Goal: Find specific page/section: Find specific page/section

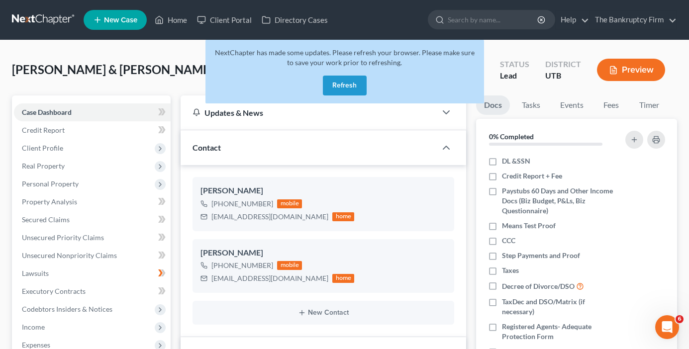
click at [331, 76] on button "Refresh" at bounding box center [345, 86] width 44 height 20
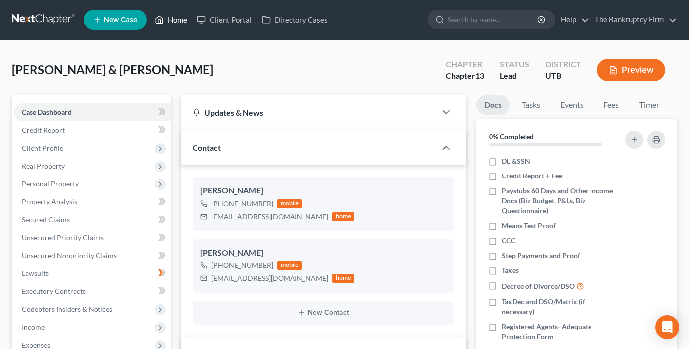
click at [174, 16] on link "Home" at bounding box center [171, 20] width 42 height 18
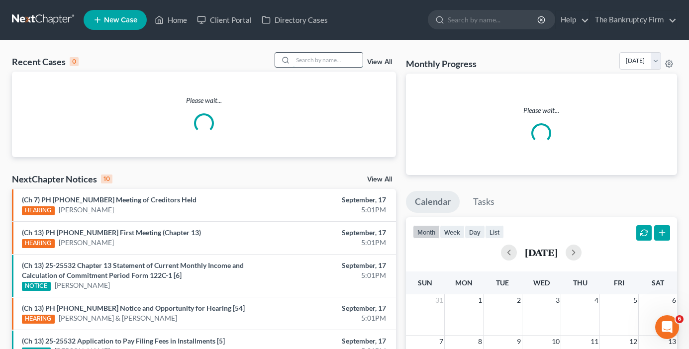
click at [321, 63] on input "search" at bounding box center [328, 60] width 70 height 14
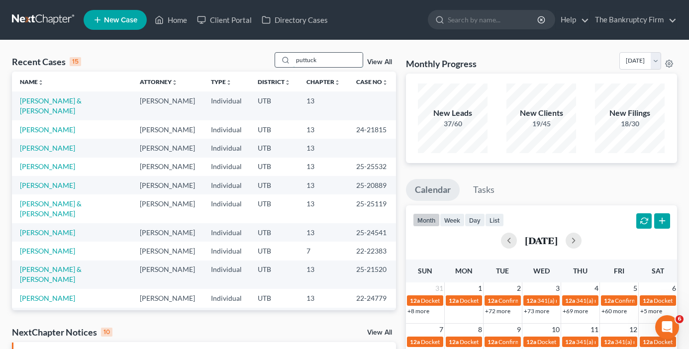
type input "puttuck"
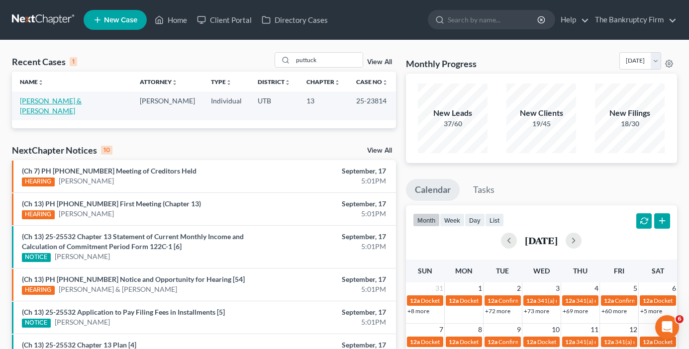
click at [62, 102] on link "[PERSON_NAME] & [PERSON_NAME]" at bounding box center [51, 106] width 62 height 18
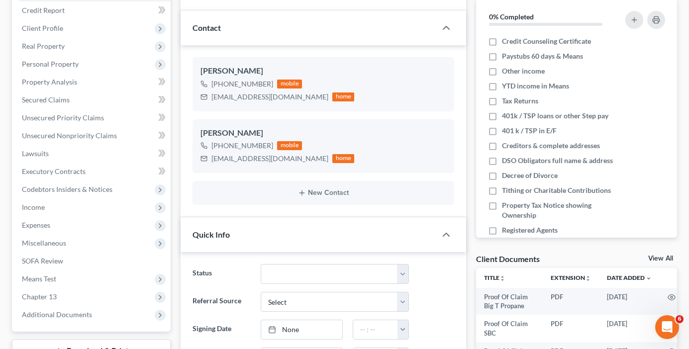
scroll to position [149, 0]
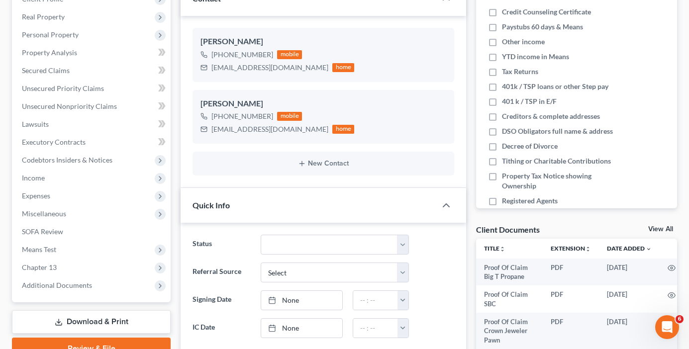
click at [654, 230] on link "View All" at bounding box center [660, 229] width 25 height 7
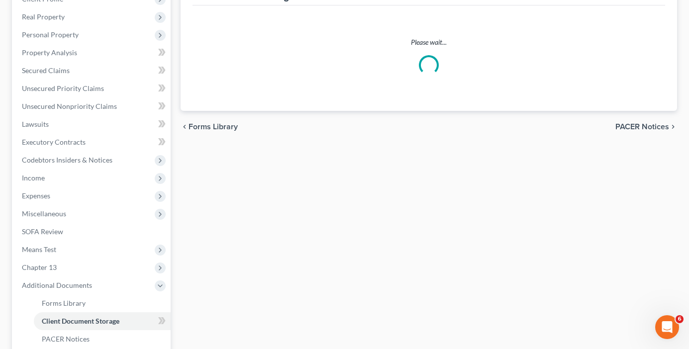
scroll to position [35, 0]
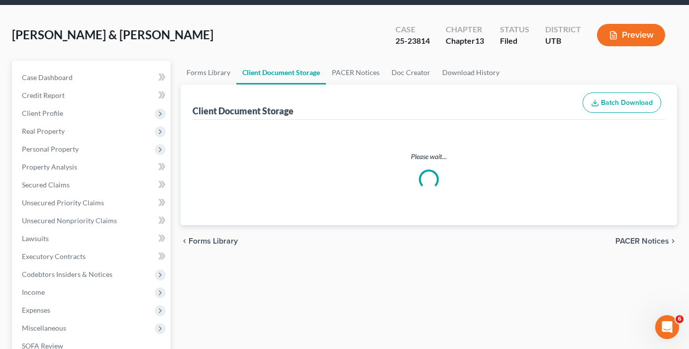
select select "30"
select select "26"
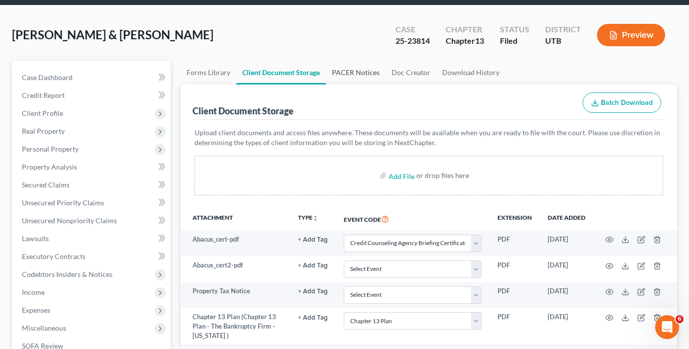
scroll to position [0, 0]
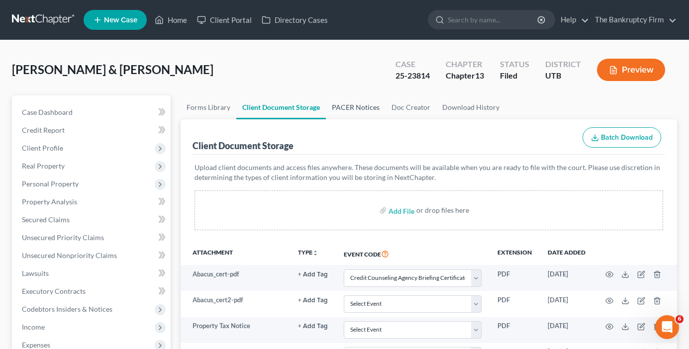
click at [342, 101] on link "PACER Notices" at bounding box center [356, 108] width 60 height 24
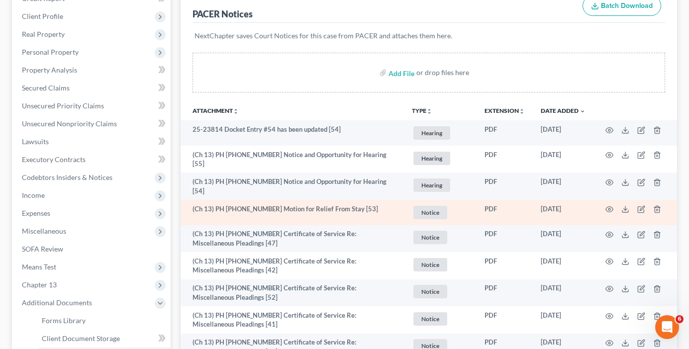
scroll to position [149, 0]
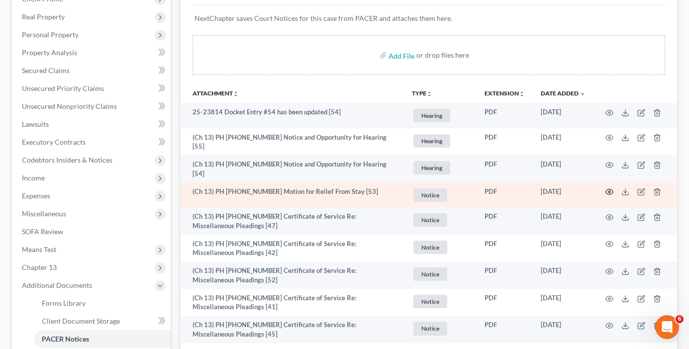
click at [607, 190] on icon "button" at bounding box center [609, 192] width 7 height 5
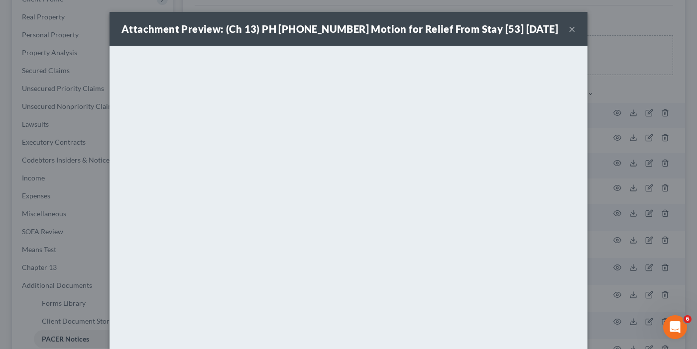
click at [568, 28] on button "×" at bounding box center [571, 29] width 7 height 12
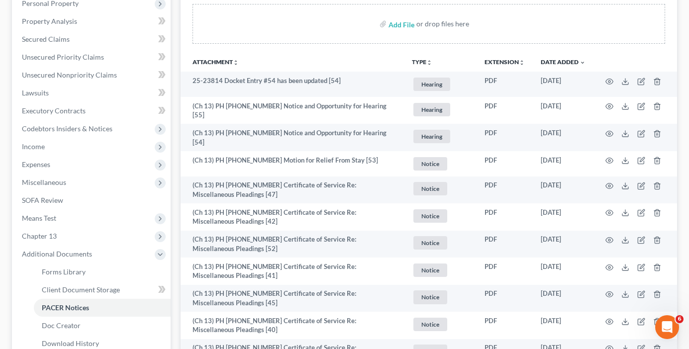
scroll to position [348, 0]
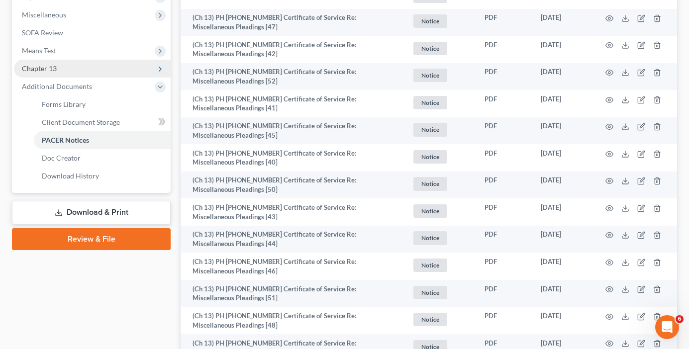
click at [36, 64] on span "Chapter 13" at bounding box center [39, 68] width 35 height 8
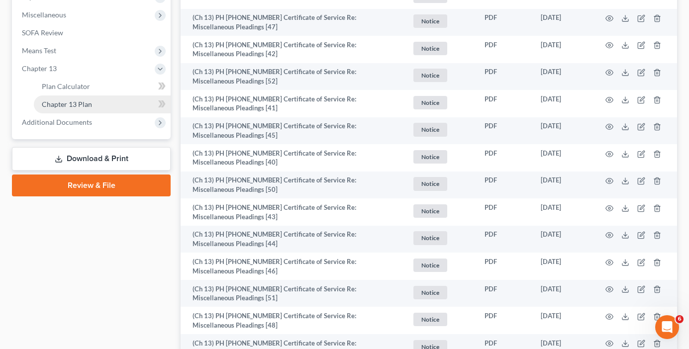
drag, startPoint x: 82, startPoint y: 109, endPoint x: 66, endPoint y: 107, distance: 15.5
click at [66, 107] on span "Chapter 13 Plan" at bounding box center [67, 104] width 50 height 8
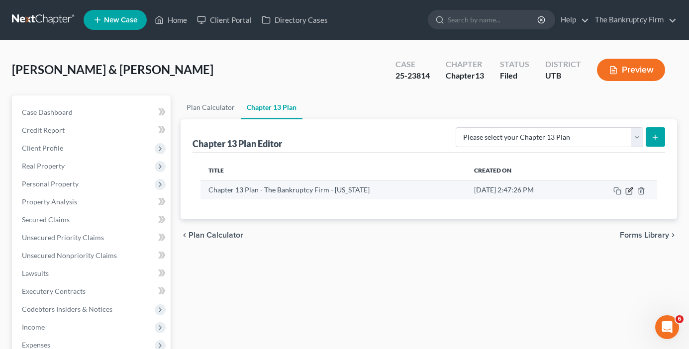
click at [631, 192] on icon "button" at bounding box center [630, 191] width 8 height 8
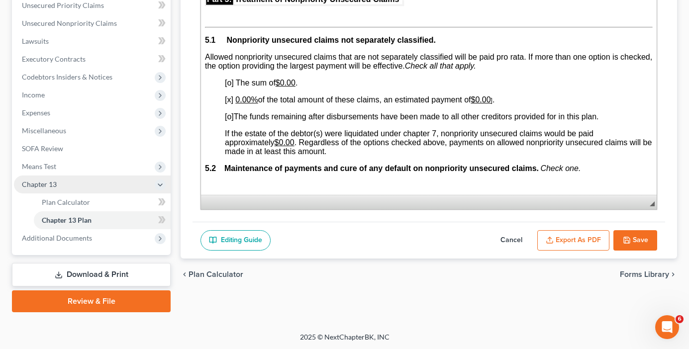
scroll to position [233, 0]
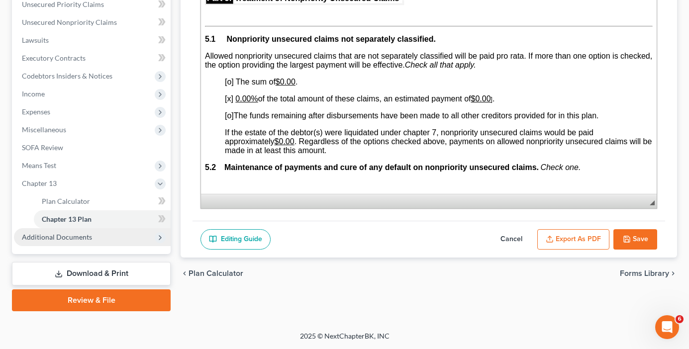
click at [58, 237] on span "Additional Documents" at bounding box center [57, 237] width 70 height 8
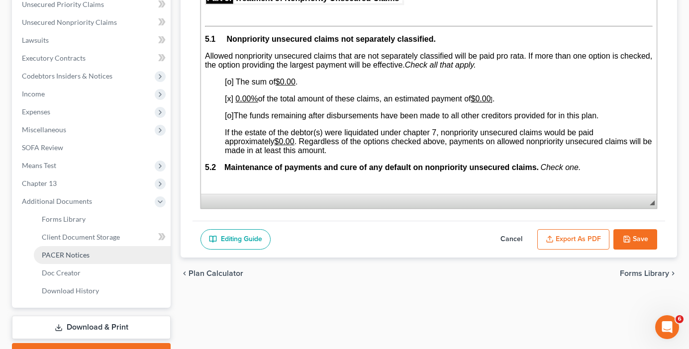
click at [68, 260] on link "PACER Notices" at bounding box center [102, 255] width 137 height 18
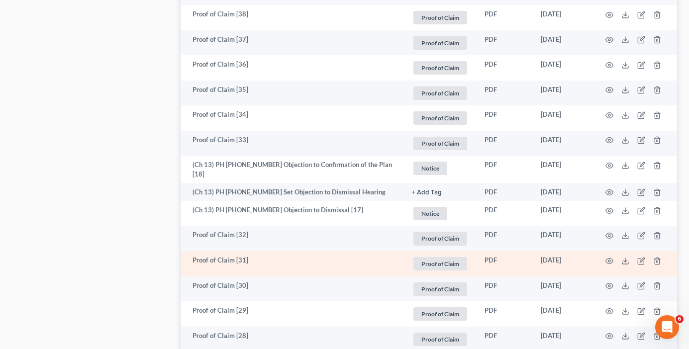
scroll to position [1909, 0]
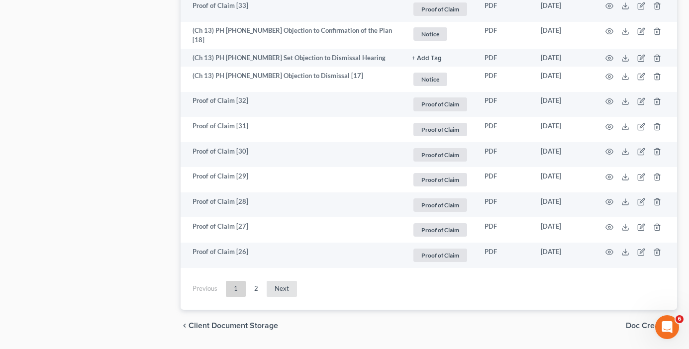
click at [280, 281] on link "Next" at bounding box center [282, 289] width 30 height 16
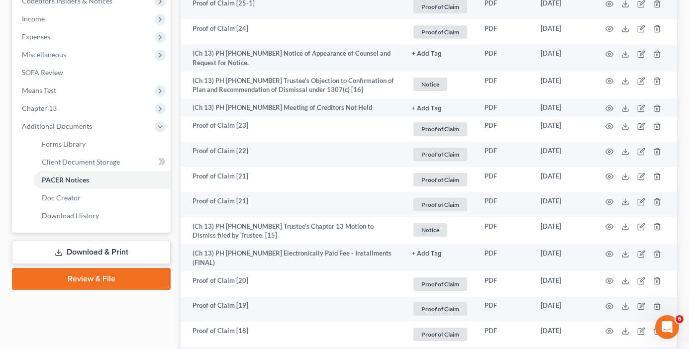
scroll to position [0, 0]
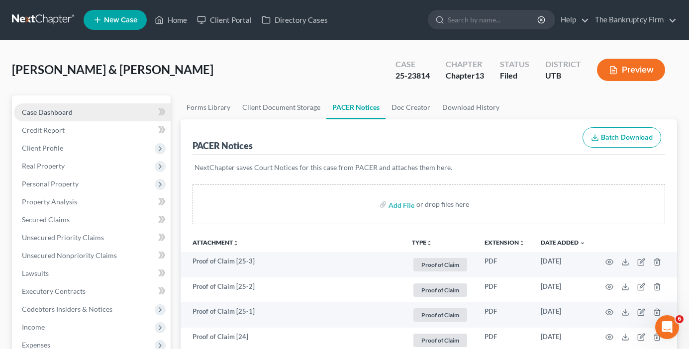
click at [107, 106] on link "Case Dashboard" at bounding box center [92, 113] width 157 height 18
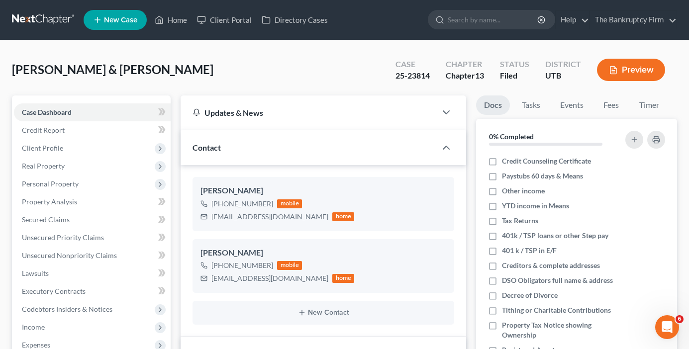
scroll to position [128, 0]
click at [179, 21] on link "Home" at bounding box center [171, 20] width 42 height 18
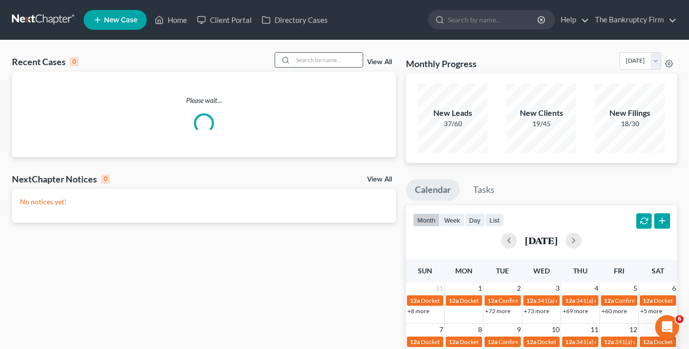
click at [326, 61] on input "search" at bounding box center [328, 60] width 70 height 14
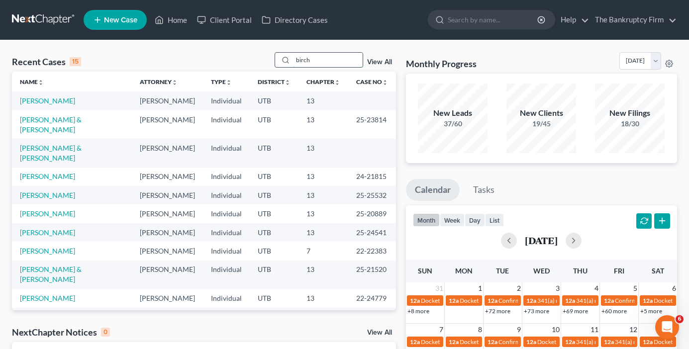
type input "birch"
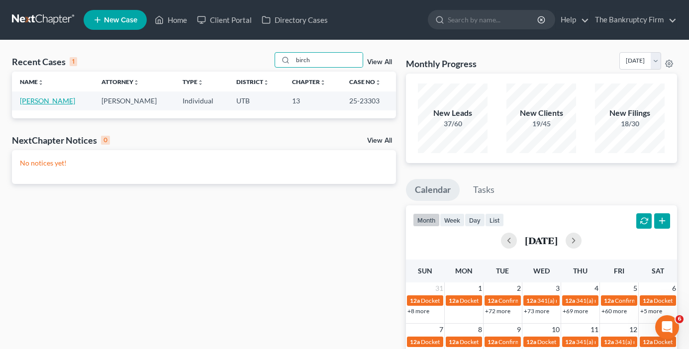
click at [45, 101] on link "[PERSON_NAME]" at bounding box center [47, 101] width 55 height 8
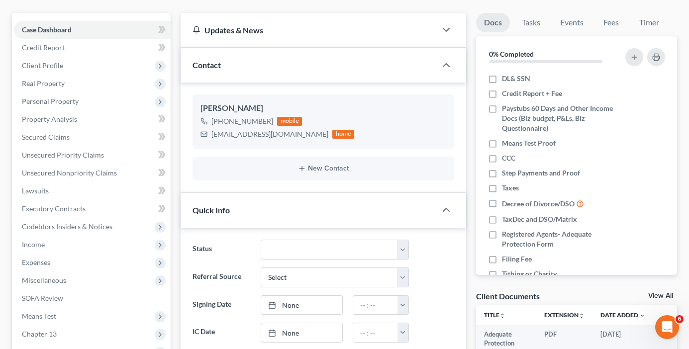
scroll to position [100, 0]
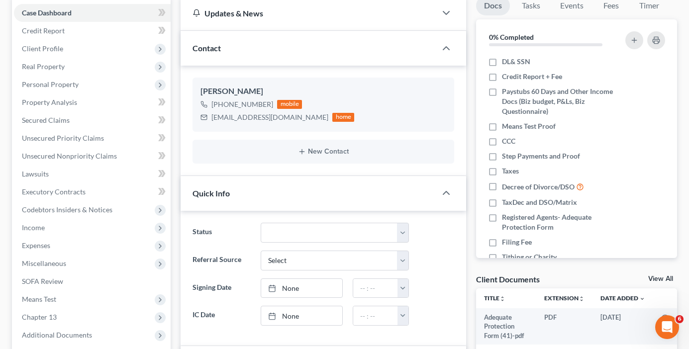
click at [657, 281] on link "View All" at bounding box center [660, 279] width 25 height 7
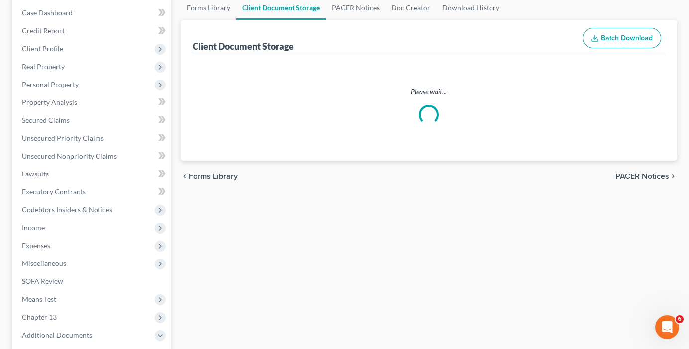
scroll to position [14, 0]
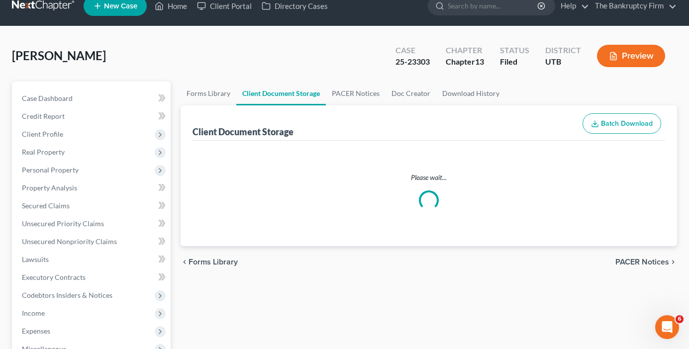
select select "26"
select select "30"
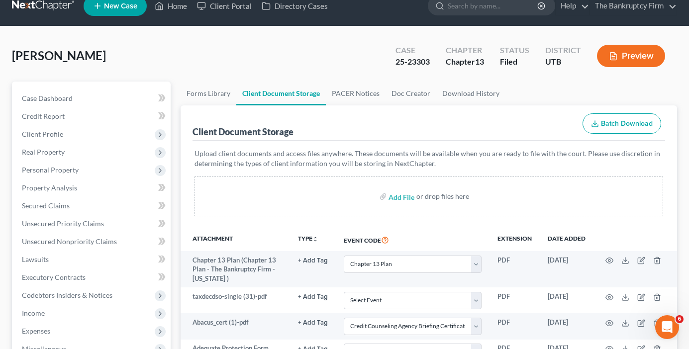
scroll to position [0, 0]
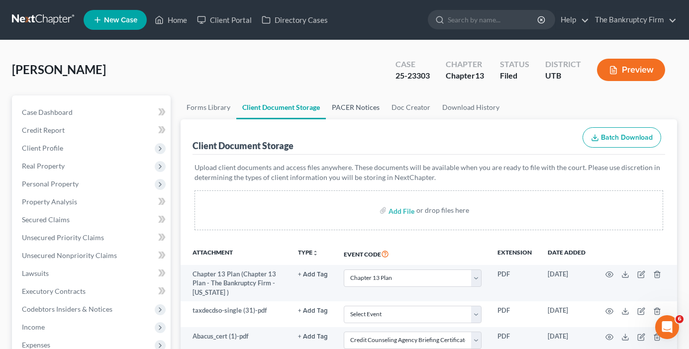
click at [361, 106] on link "PACER Notices" at bounding box center [356, 108] width 60 height 24
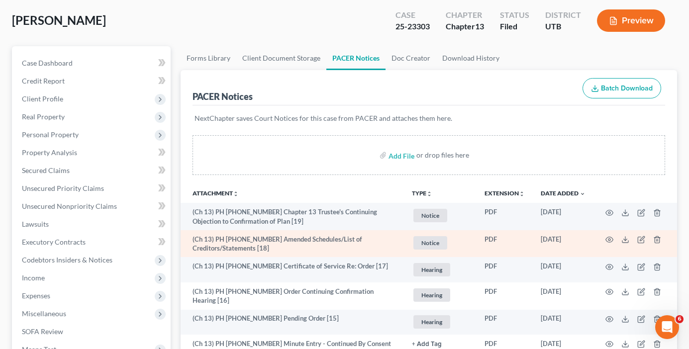
scroll to position [50, 0]
click at [607, 239] on icon "button" at bounding box center [609, 239] width 7 height 5
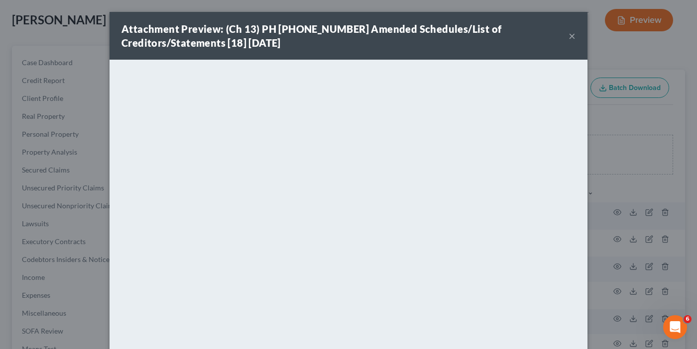
click at [568, 35] on button "×" at bounding box center [571, 36] width 7 height 12
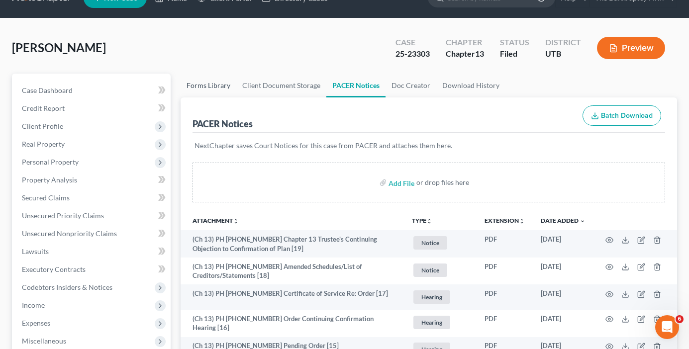
scroll to position [0, 0]
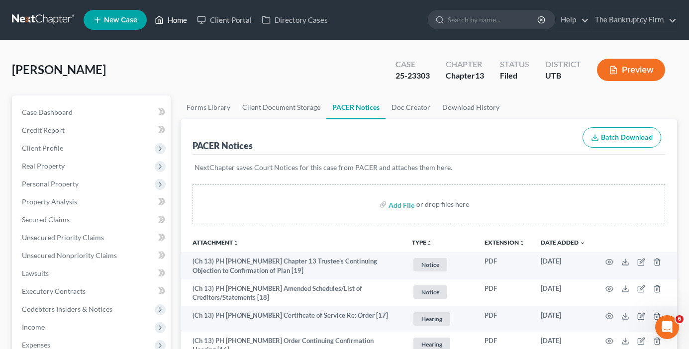
click at [173, 17] on link "Home" at bounding box center [171, 20] width 42 height 18
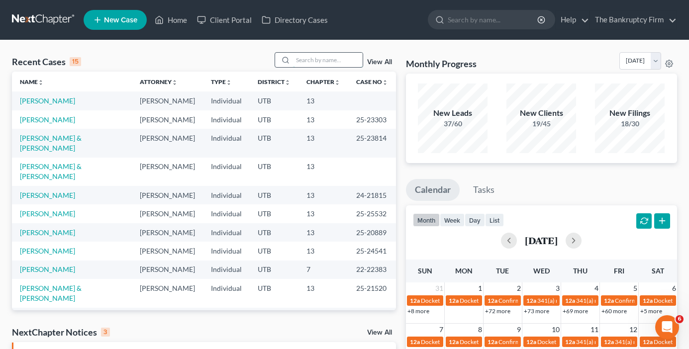
click at [309, 53] on input "search" at bounding box center [328, 60] width 70 height 14
type input "[PERSON_NAME]"
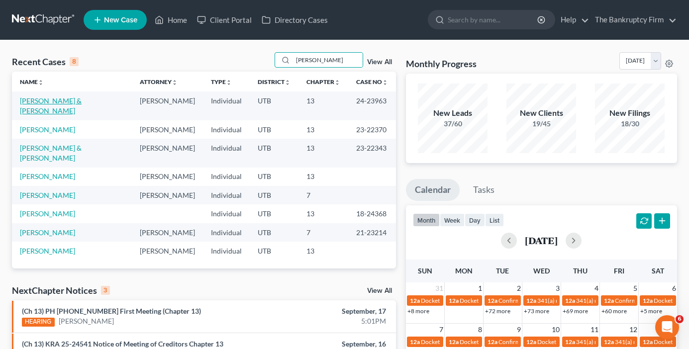
click at [35, 100] on link "[PERSON_NAME] & [PERSON_NAME]" at bounding box center [51, 106] width 62 height 18
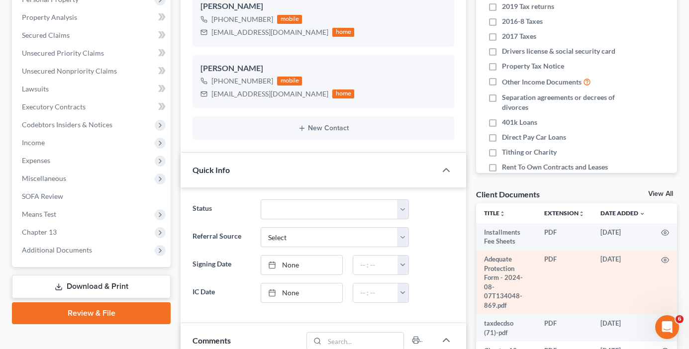
scroll to position [199, 0]
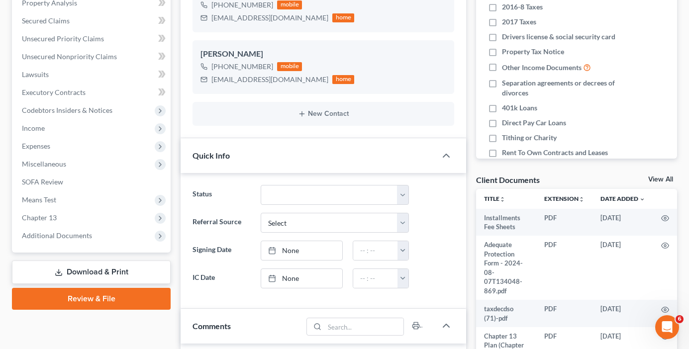
click at [660, 179] on link "View All" at bounding box center [660, 179] width 25 height 7
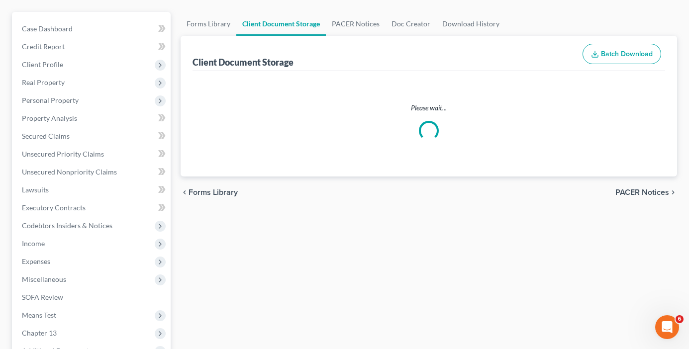
select select "30"
select select "26"
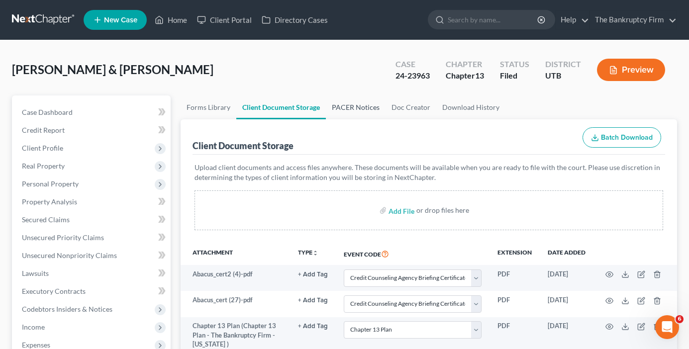
click at [352, 105] on link "PACER Notices" at bounding box center [356, 108] width 60 height 24
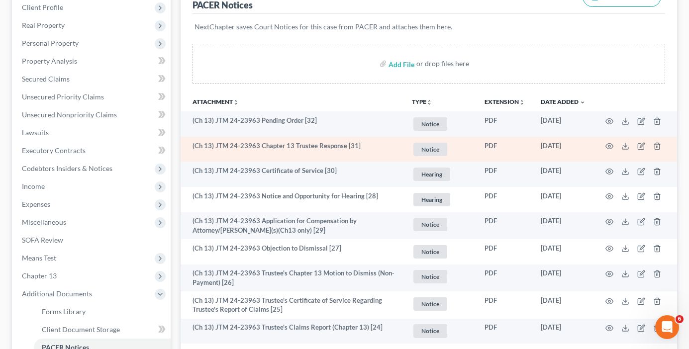
scroll to position [149, 0]
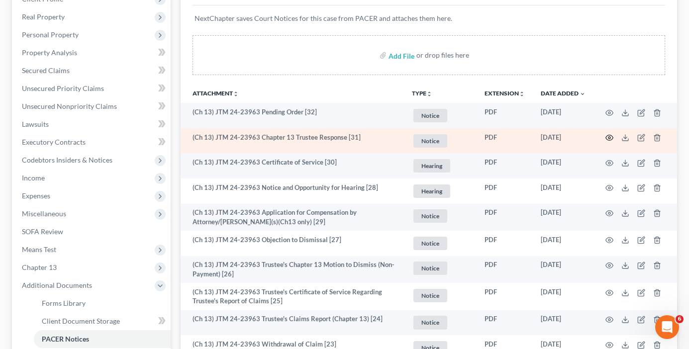
click at [608, 135] on icon "button" at bounding box center [609, 137] width 7 height 5
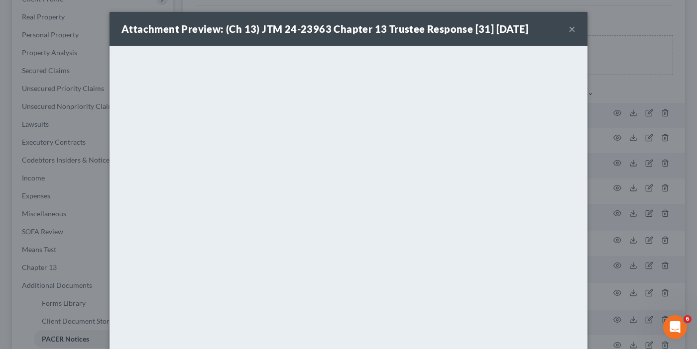
click at [568, 28] on button "×" at bounding box center [571, 29] width 7 height 12
